Goal: Information Seeking & Learning: Find specific fact

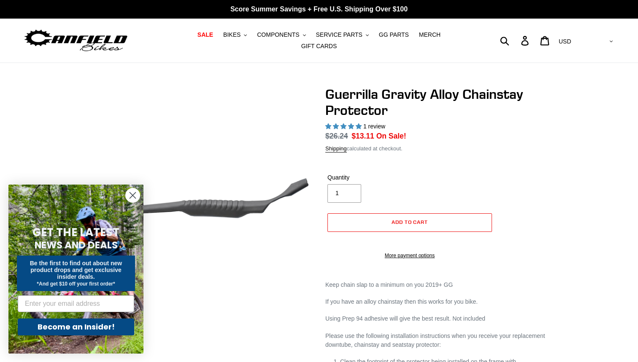
select select "highest-rating"
click at [87, 32] on img at bounding box center [76, 40] width 106 height 27
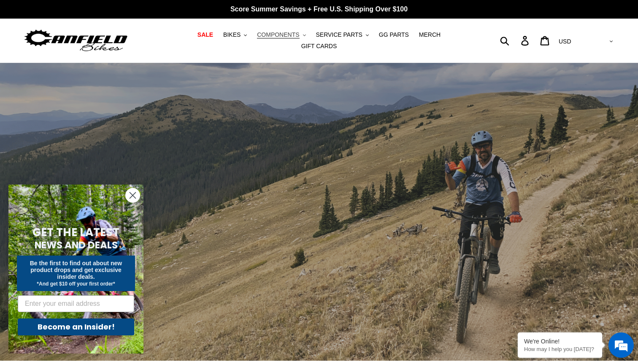
click at [265, 38] on span "COMPONENTS" at bounding box center [278, 34] width 42 height 7
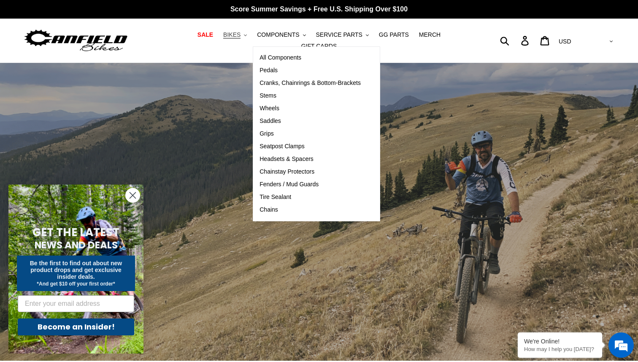
click at [224, 41] on button "BIKES .cls-1{fill:#231f20}" at bounding box center [235, 34] width 32 height 11
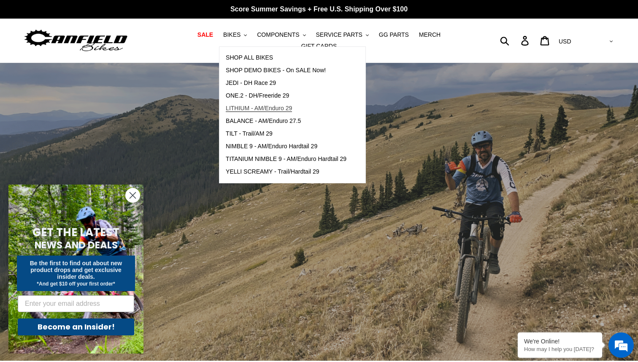
click at [237, 111] on span "LITHIUM - AM/Enduro 29" at bounding box center [259, 108] width 66 height 7
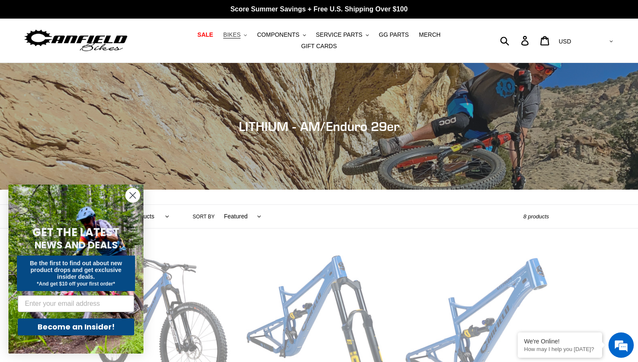
click at [222, 37] on button "BIKES .cls-1{fill:#231f20}" at bounding box center [235, 34] width 32 height 11
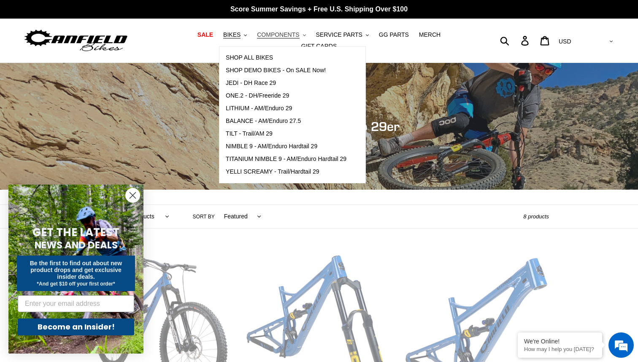
click at [276, 38] on span "COMPONENTS" at bounding box center [278, 34] width 42 height 7
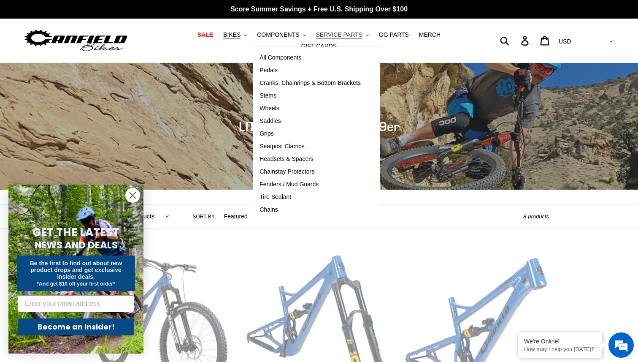
click at [333, 38] on span "SERVICE PARTS" at bounding box center [339, 34] width 46 height 7
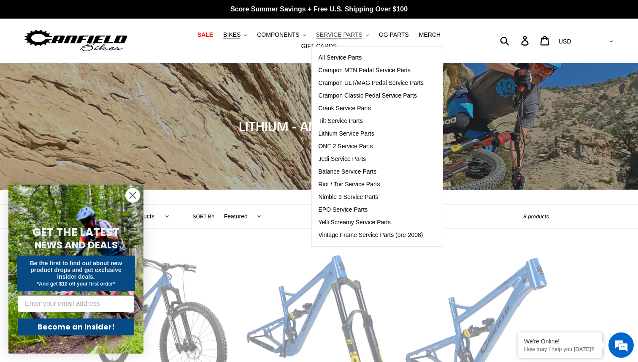
click at [333, 38] on span "SERVICE PARTS" at bounding box center [339, 34] width 46 height 7
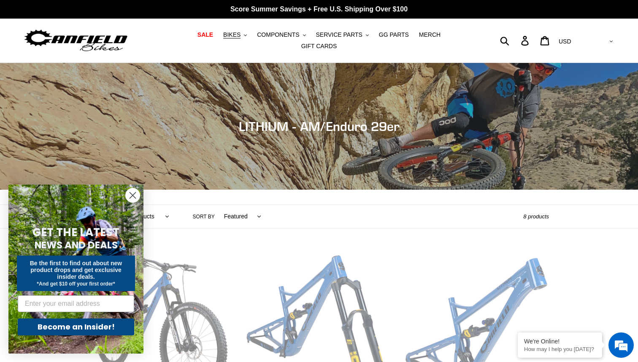
click at [135, 200] on circle "Close dialog" at bounding box center [133, 195] width 14 height 14
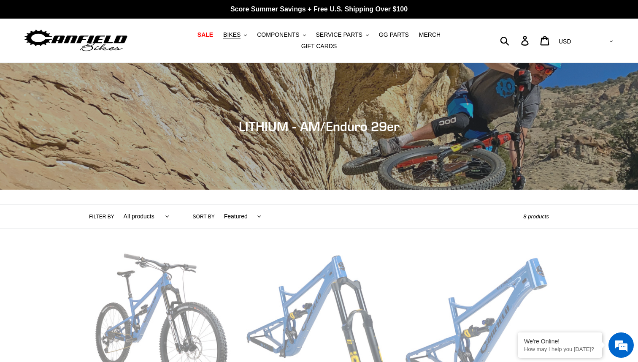
click at [534, 40] on div "Submit Search Log in Cart 0 items Currency AED AFN ALL AMD ANG AUD AWG AZN BAM …" at bounding box center [541, 40] width 148 height 19
click at [516, 38] on form "Submit" at bounding box center [491, 40] width 49 height 19
type input "debonair"
click at [495, 31] on button "Submit" at bounding box center [505, 40] width 21 height 19
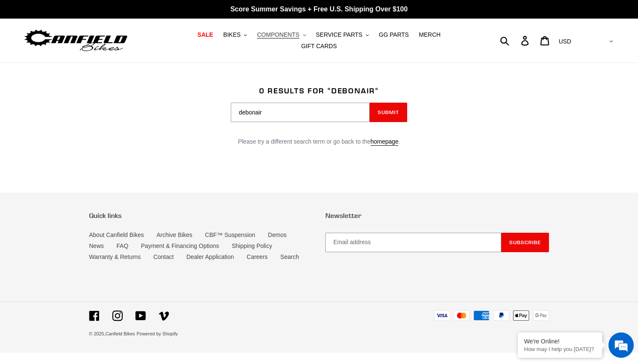
click at [262, 38] on span "COMPONENTS" at bounding box center [278, 34] width 42 height 7
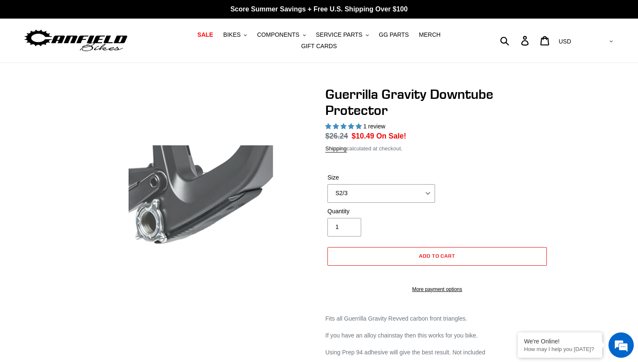
select select "highest-rating"
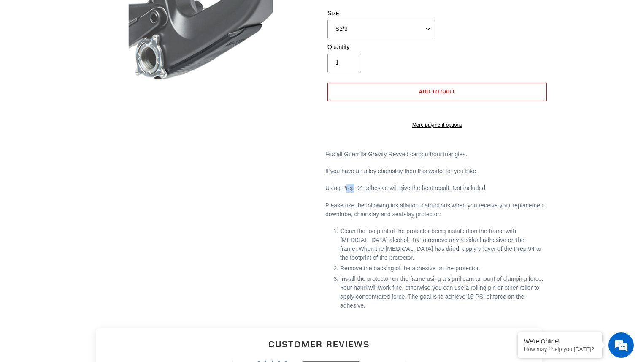
drag, startPoint x: 344, startPoint y: 194, endPoint x: 354, endPoint y: 189, distance: 11.1
click at [354, 189] on p "Using Prep 94 adhesive will give the best result. Not included" at bounding box center [437, 188] width 224 height 9
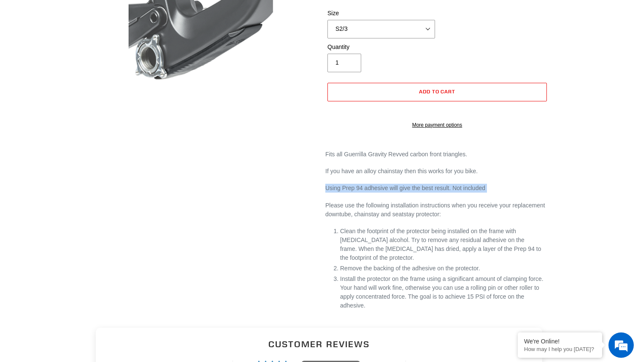
click at [355, 190] on p "Using Prep 94 adhesive will give the best result. Not included" at bounding box center [437, 188] width 224 height 9
